Goal: Task Accomplishment & Management: Manage account settings

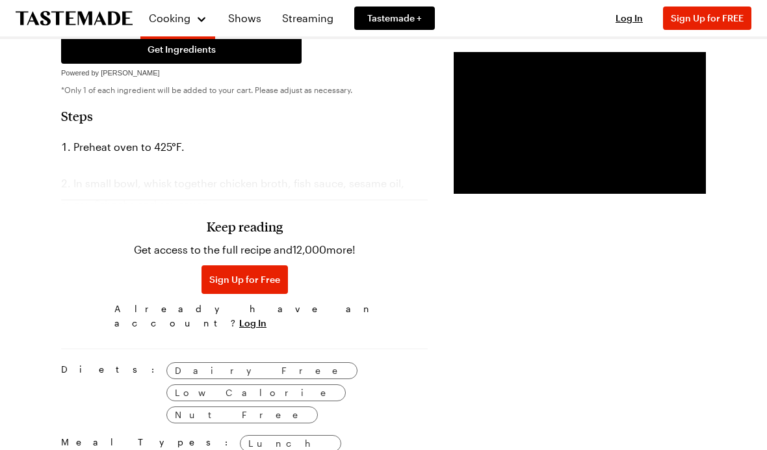
scroll to position [680, 0]
click at [231, 235] on h3 "Keep reading" at bounding box center [245, 227] width 76 height 16
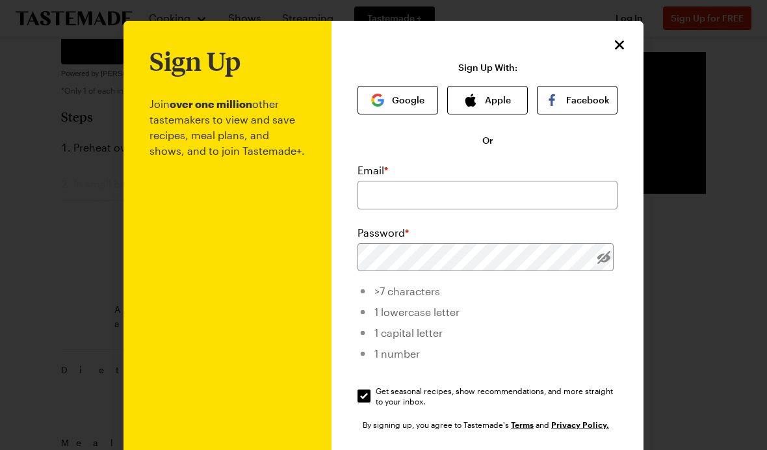
click at [626, 51] on icon "Close" at bounding box center [619, 45] width 16 height 16
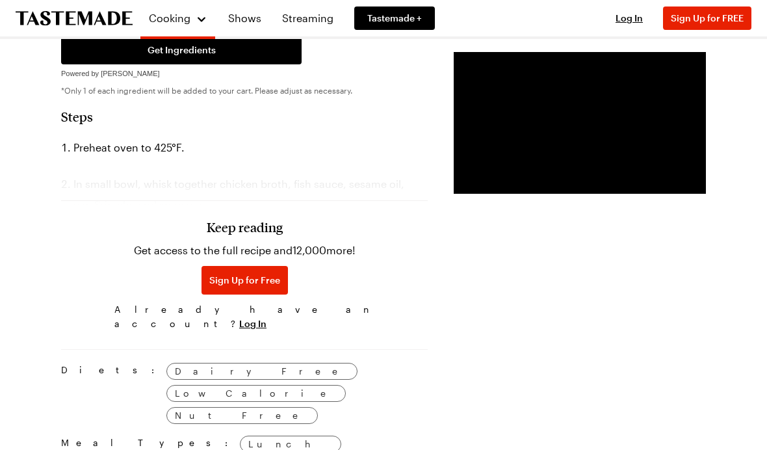
click at [266, 323] on span "Log In" at bounding box center [252, 323] width 27 height 13
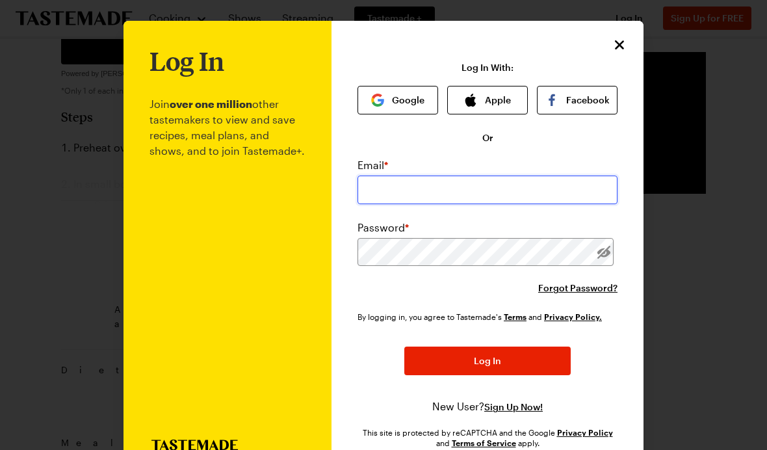
click at [454, 185] on input "email" at bounding box center [487, 189] width 260 height 29
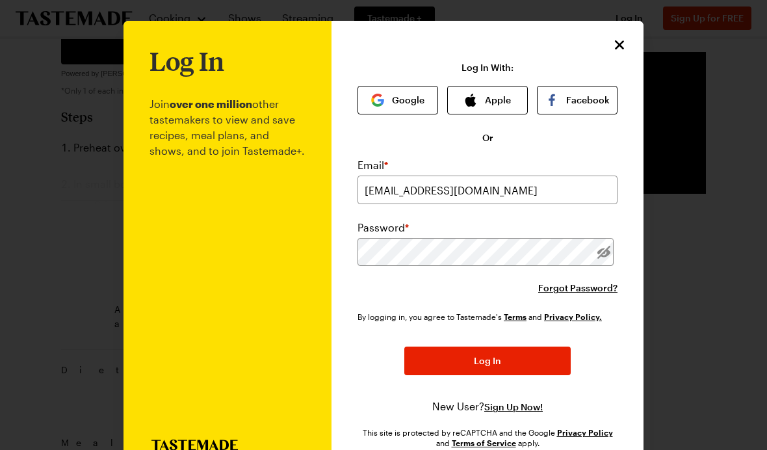
type input "[EMAIL_ADDRESS][DOMAIN_NAME]"
click at [487, 362] on button "Log In" at bounding box center [487, 360] width 166 height 29
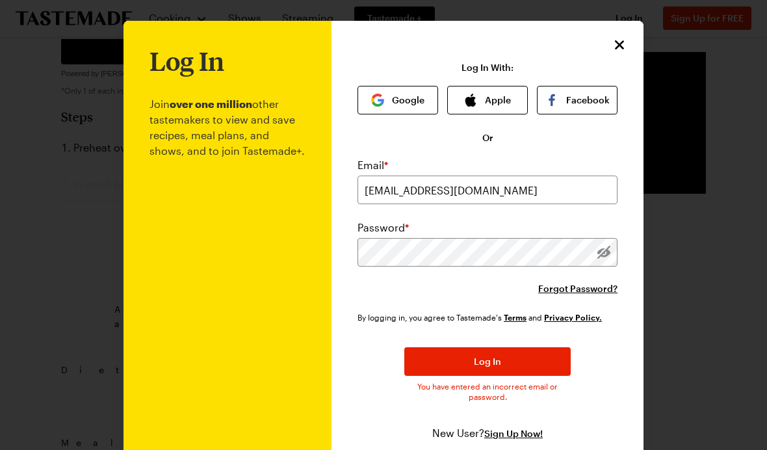
click at [496, 361] on span "Log In" at bounding box center [487, 361] width 27 height 13
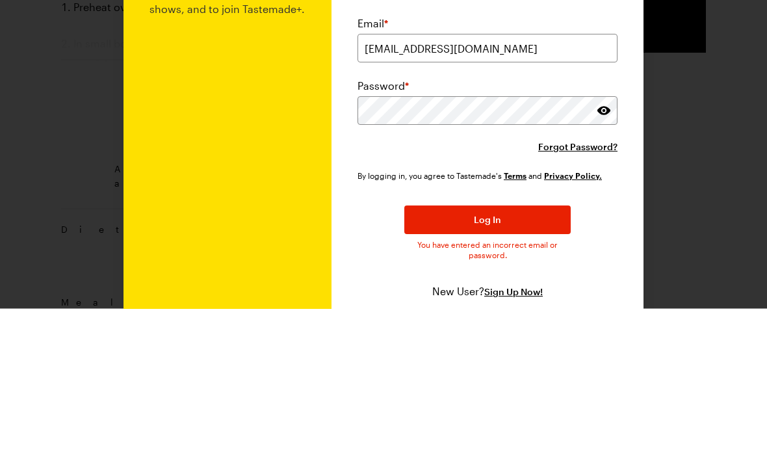
click at [513, 347] on button "Log In" at bounding box center [487, 361] width 166 height 29
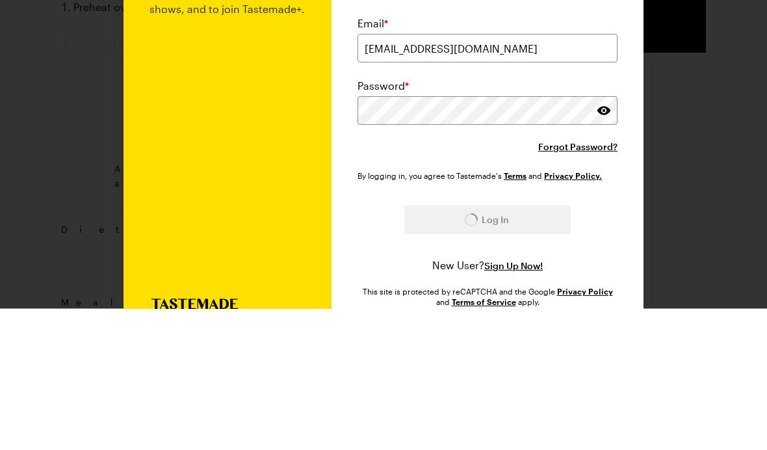
scroll to position [821, 0]
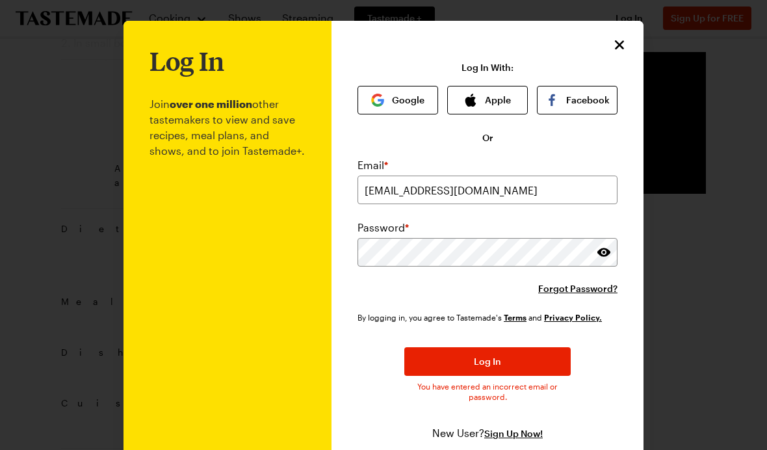
click at [510, 353] on button "Log In" at bounding box center [487, 361] width 166 height 29
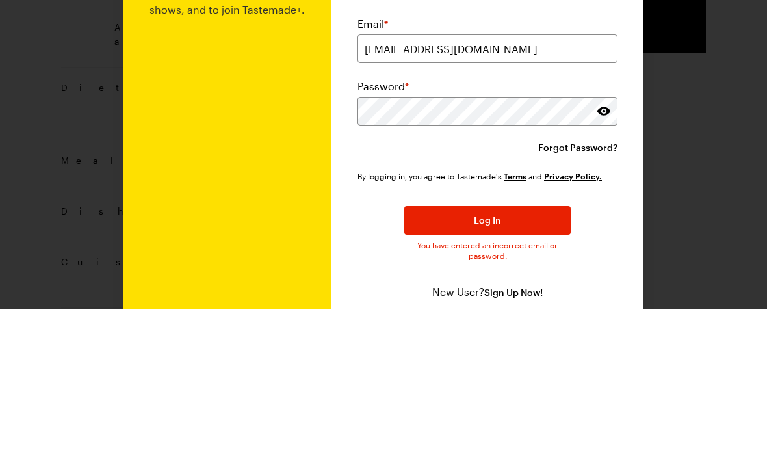
scroll to position [962, 0]
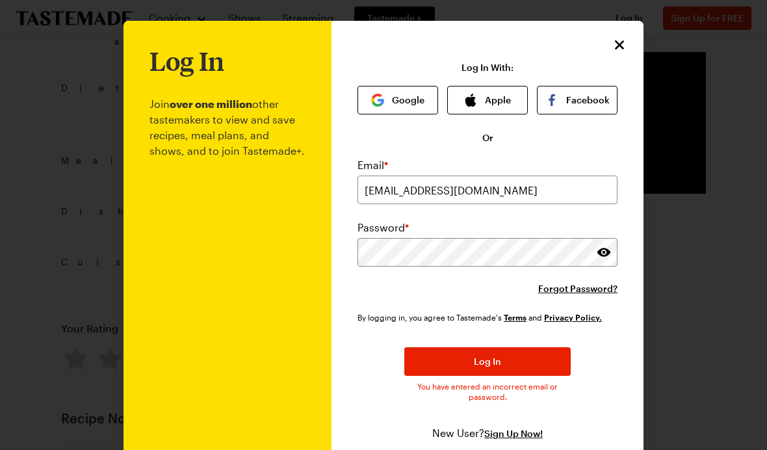
click at [506, 362] on button "Log In" at bounding box center [487, 361] width 166 height 29
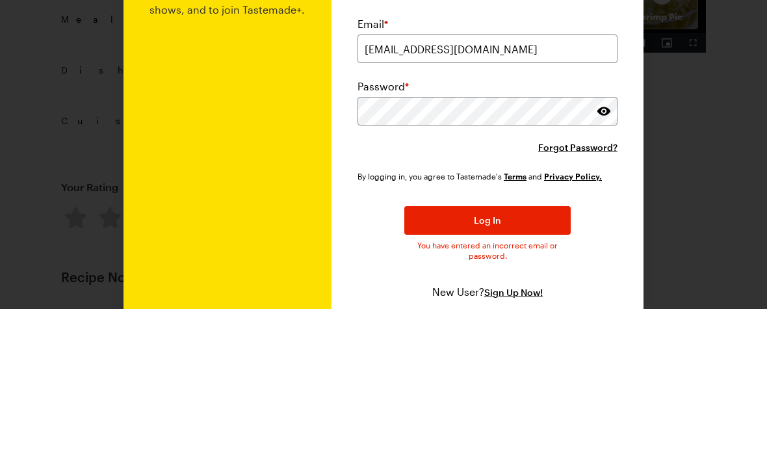
click at [523, 347] on button "Log In" at bounding box center [487, 361] width 166 height 29
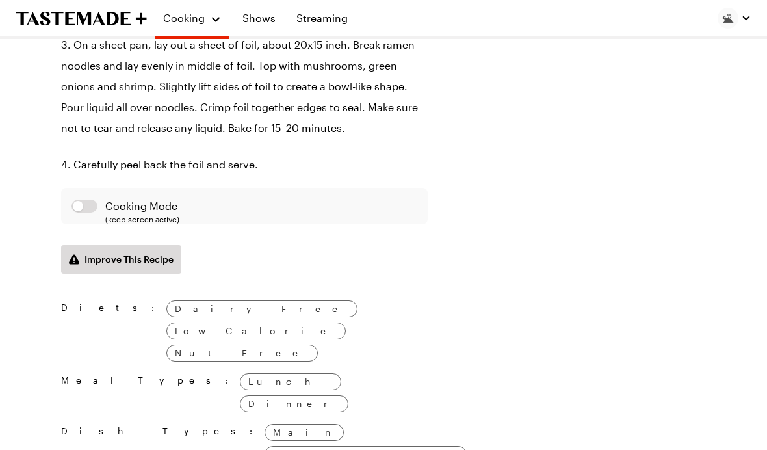
scroll to position [879, 0]
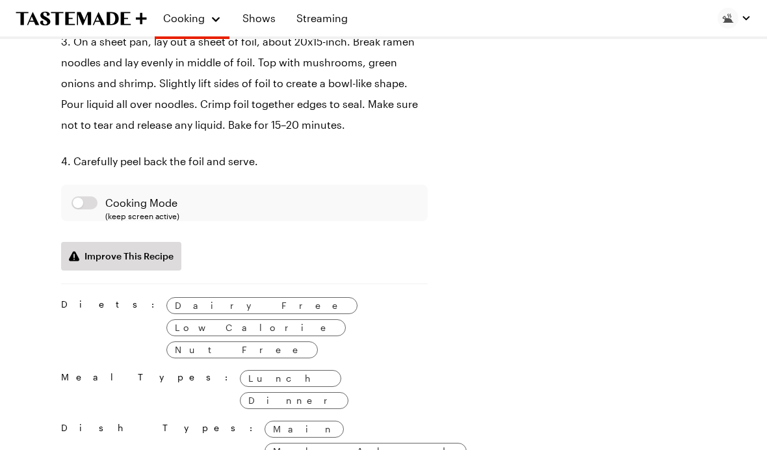
type textarea "x"
